Goal: Complete application form

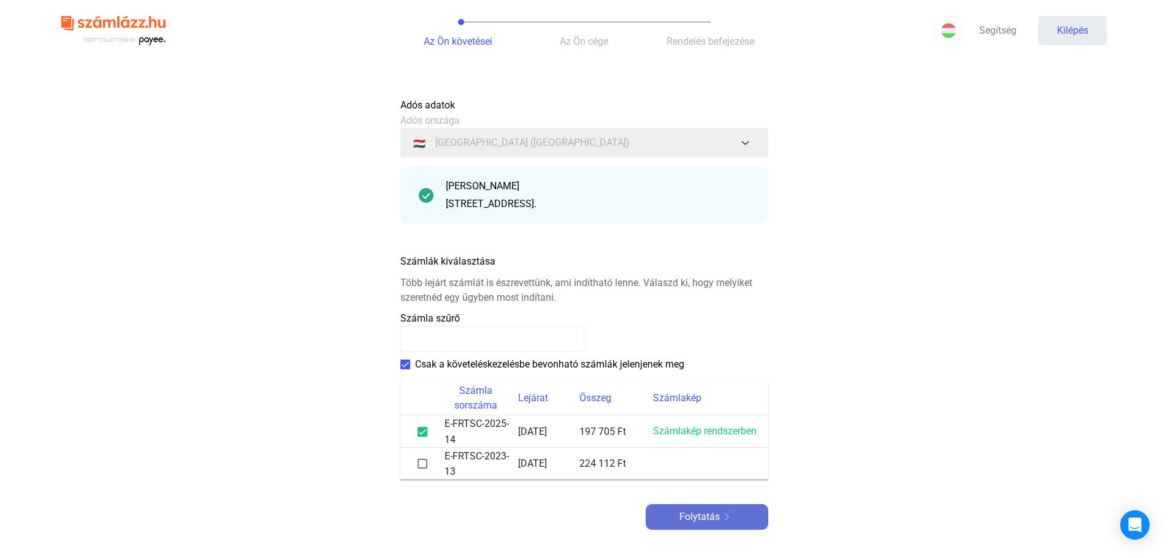
click at [704, 514] on font "Folytatás" at bounding box center [699, 517] width 40 height 12
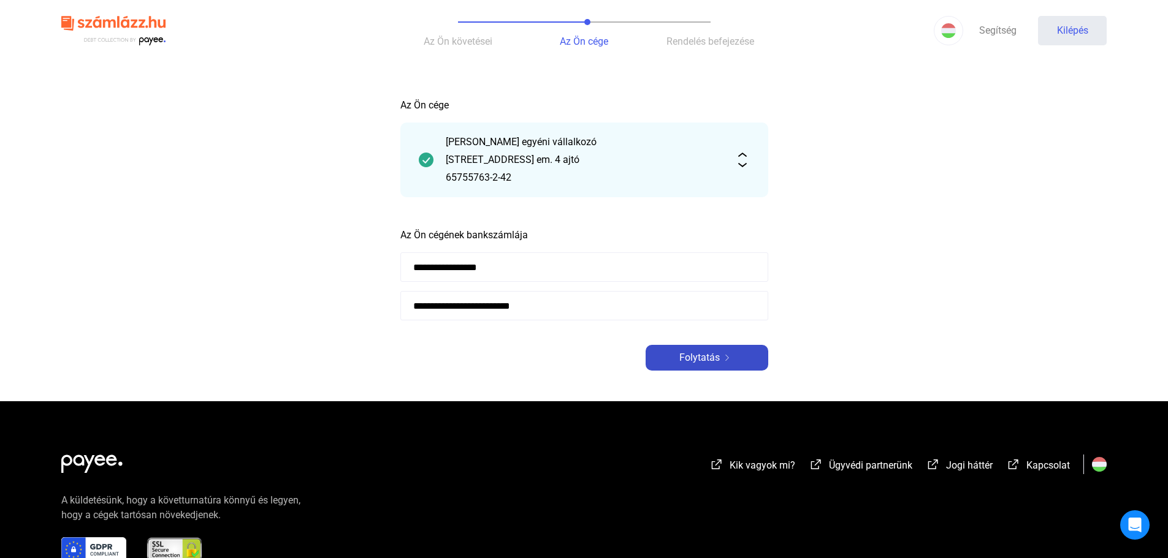
click at [702, 354] on font "Folytatás" at bounding box center [699, 358] width 40 height 12
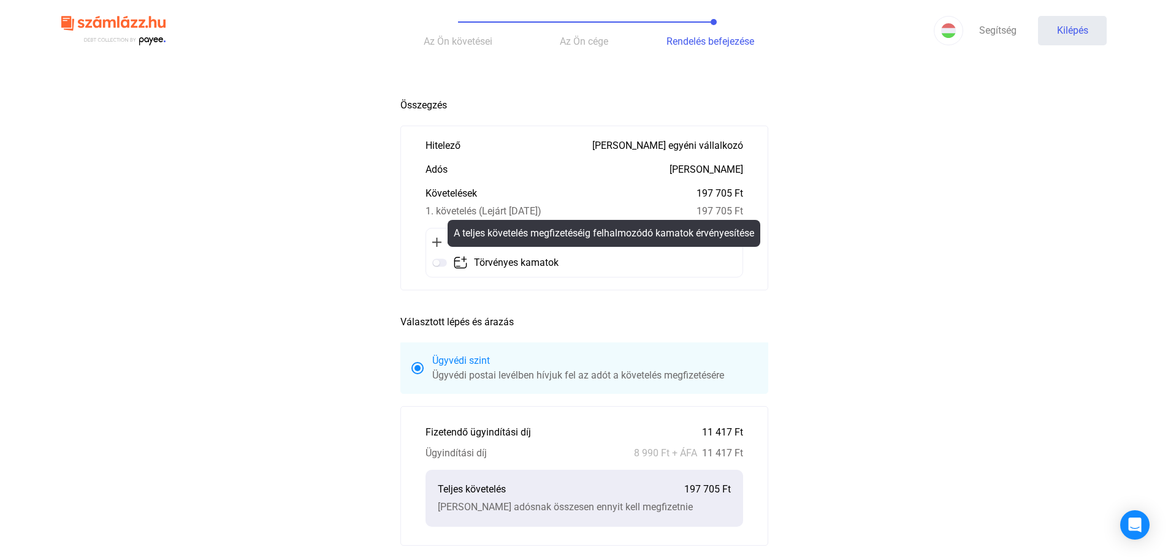
click at [438, 261] on img at bounding box center [439, 263] width 15 height 15
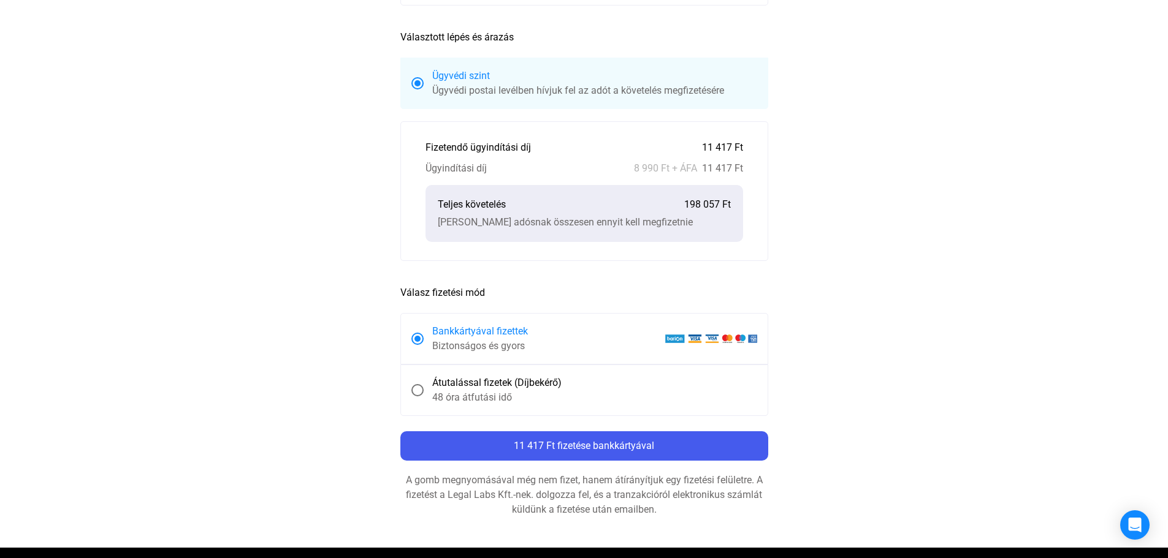
scroll to position [296, 0]
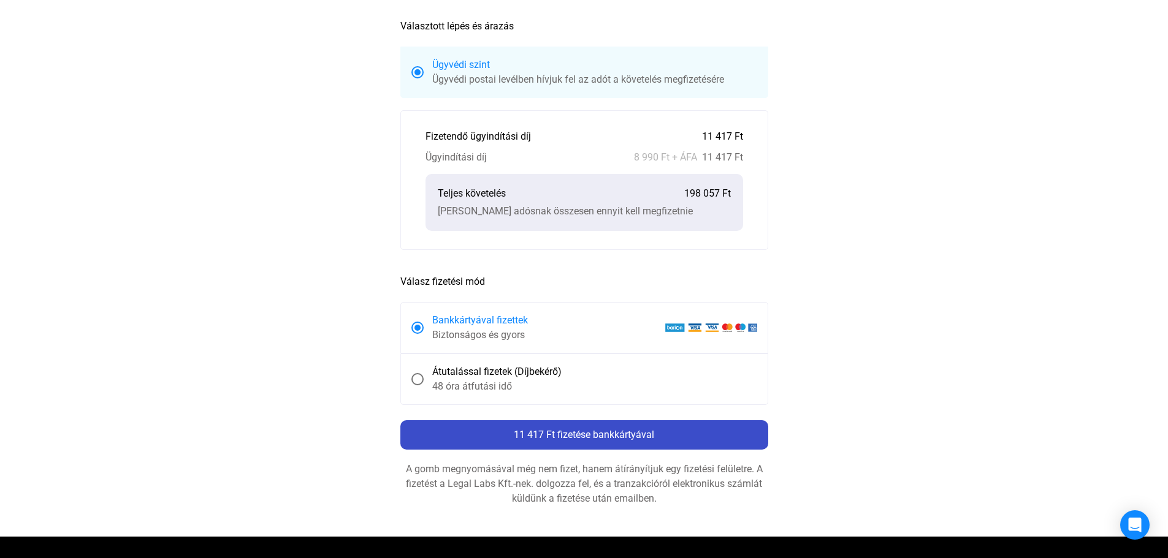
click at [582, 431] on font "11 417 Ft fizetése bankkártyával" at bounding box center [584, 435] width 140 height 12
